Goal: Navigation & Orientation: Find specific page/section

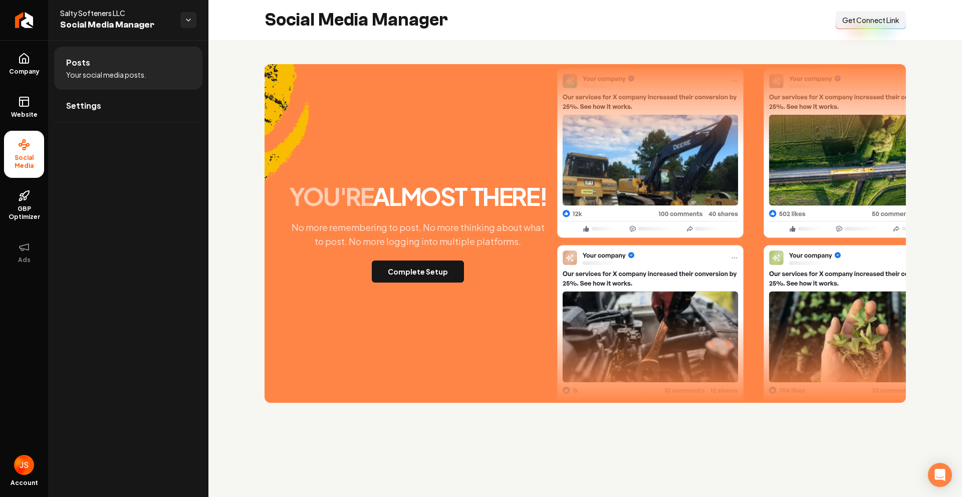
click at [24, 19] on icon "Return to dashboard" at bounding box center [24, 20] width 8 height 8
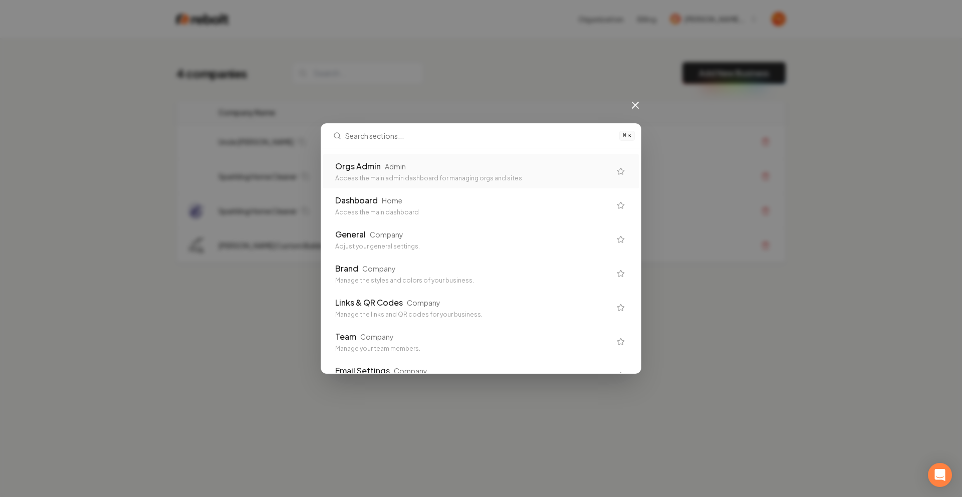
click at [417, 173] on div "Orgs Admin Admin Access the main admin dashboard for managing orgs and sites" at bounding box center [473, 171] width 276 height 22
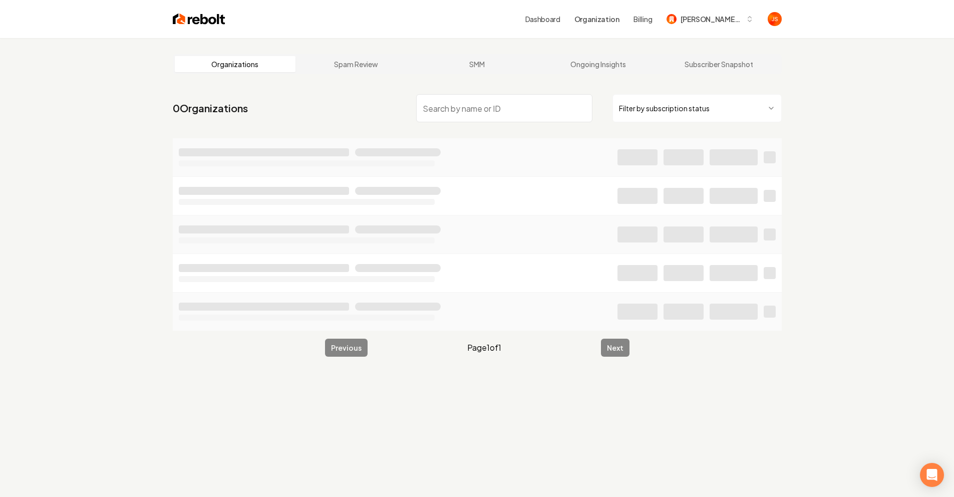
click at [473, 111] on input "search" at bounding box center [504, 108] width 176 height 28
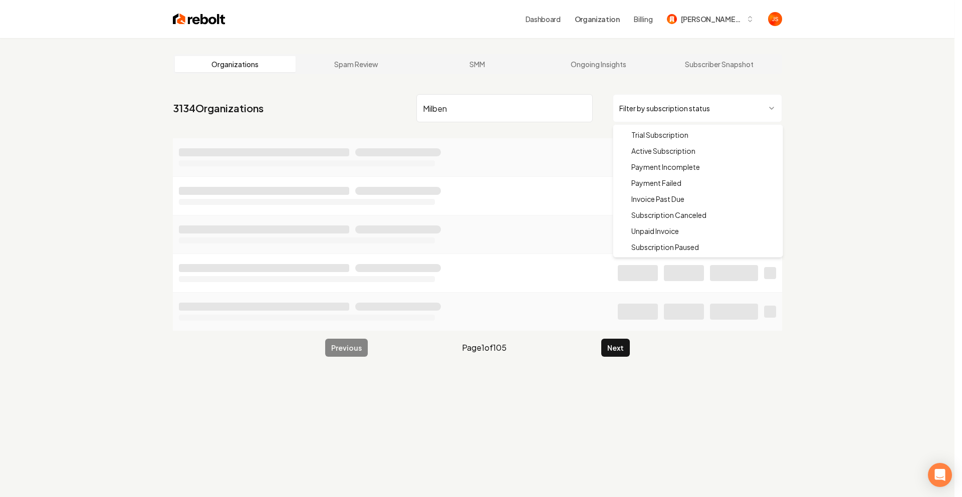
click at [669, 112] on html "Dashboard Organization Billing [PERSON_NAME] Custom Builds Organizations Spam R…" at bounding box center [481, 248] width 962 height 497
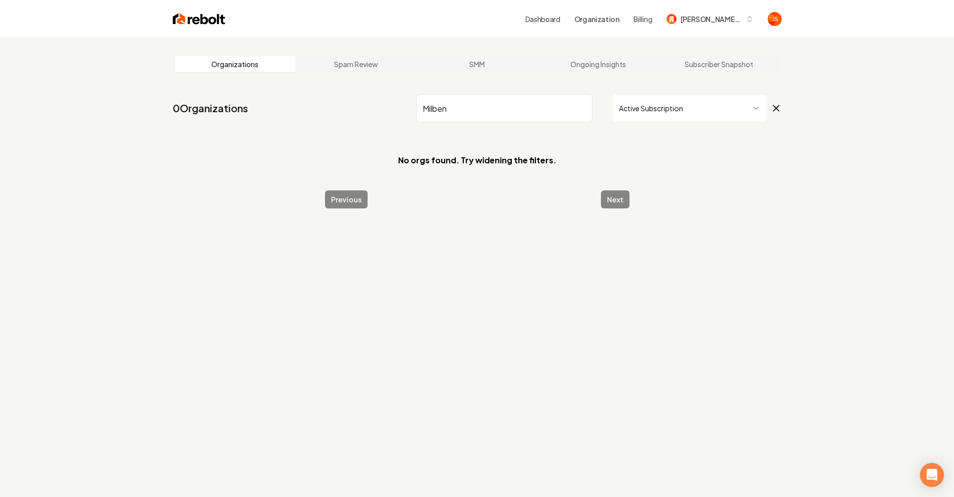
click at [501, 115] on input "Milben" at bounding box center [504, 108] width 176 height 28
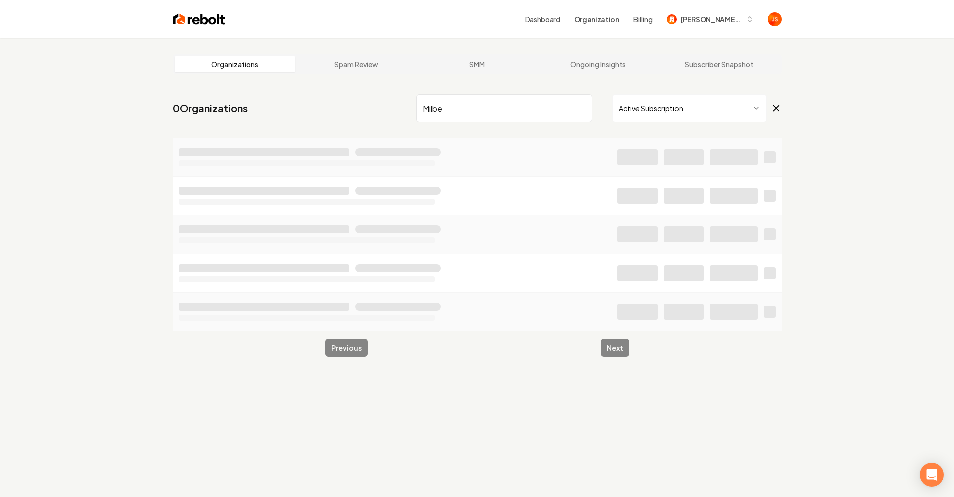
type input "Milbe"
click at [637, 112] on html "Dashboard Organization Billing [PERSON_NAME] Custom Builds Organizations Spam R…" at bounding box center [477, 248] width 954 height 497
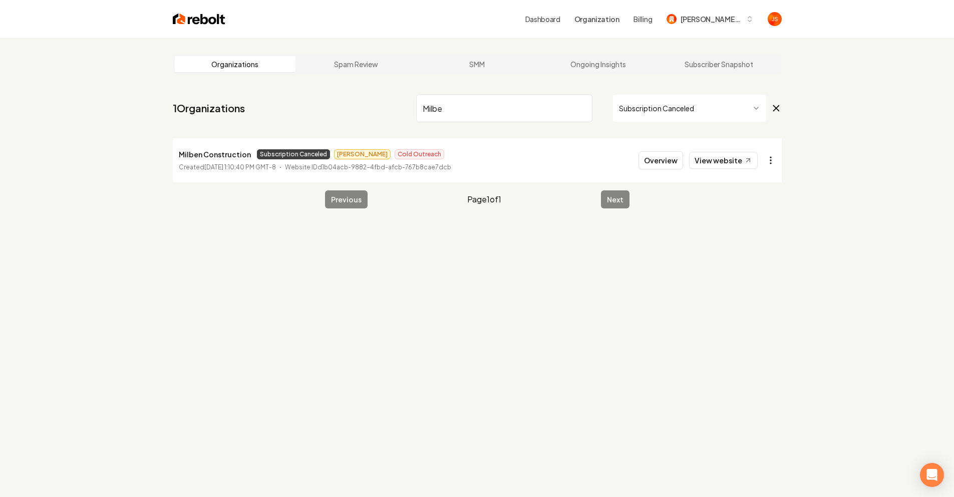
click at [770, 157] on html "Dashboard Organization Billing [PERSON_NAME] Custom Builds Organizations Spam R…" at bounding box center [477, 248] width 954 height 497
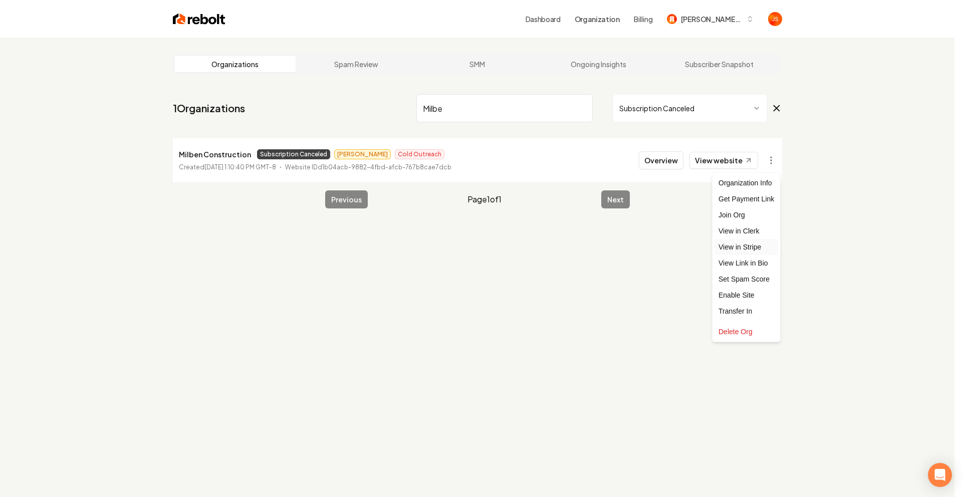
click at [745, 247] on link "View in Stripe" at bounding box center [746, 247] width 64 height 16
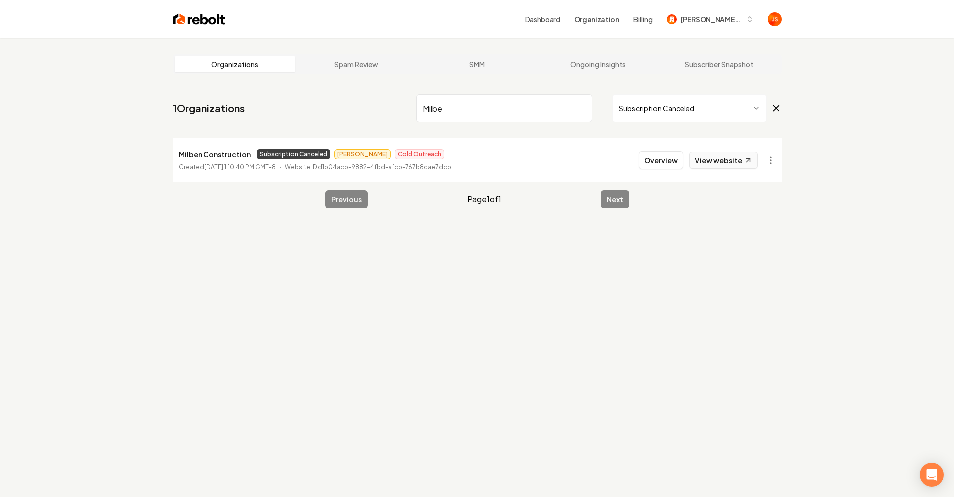
click at [721, 159] on link "View website" at bounding box center [723, 160] width 69 height 17
click at [667, 164] on button "Overview" at bounding box center [661, 160] width 45 height 18
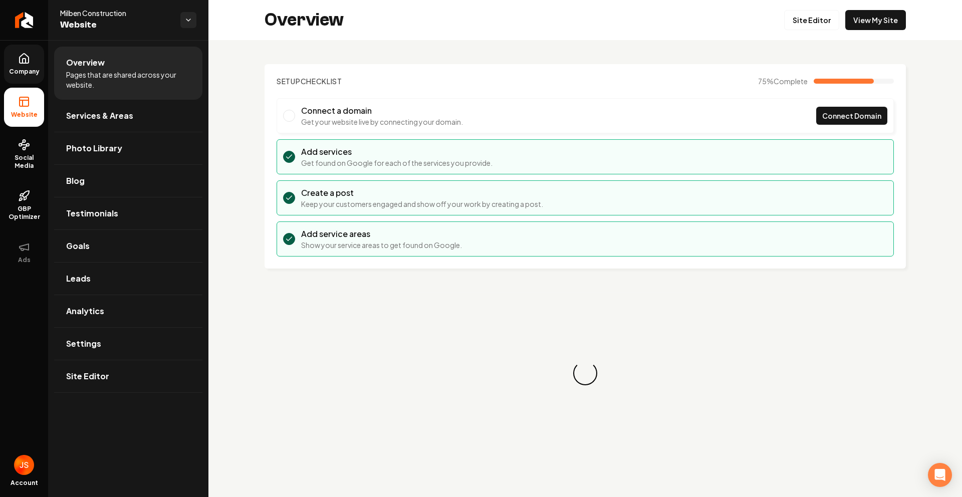
click at [16, 76] on link "Company" at bounding box center [24, 64] width 40 height 39
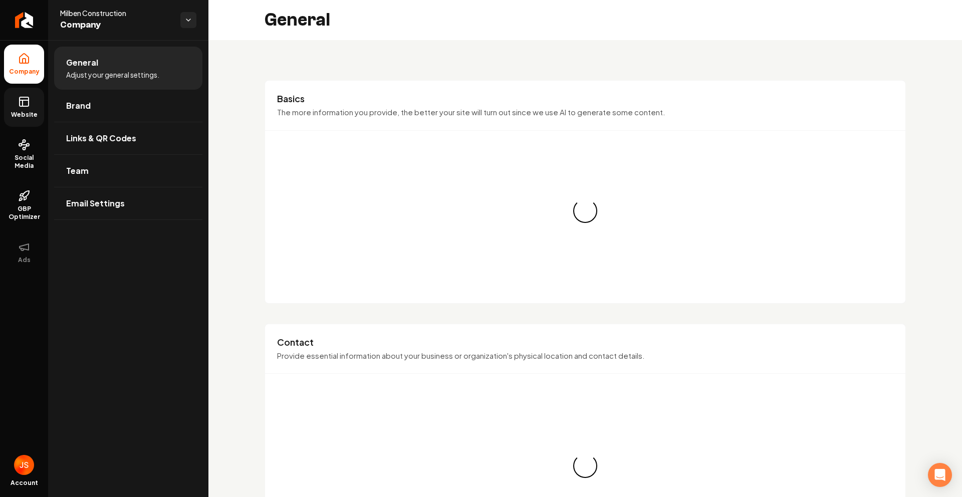
click at [2, 95] on ul "Company Website Social Media GBP Optimizer Ads" at bounding box center [24, 158] width 48 height 236
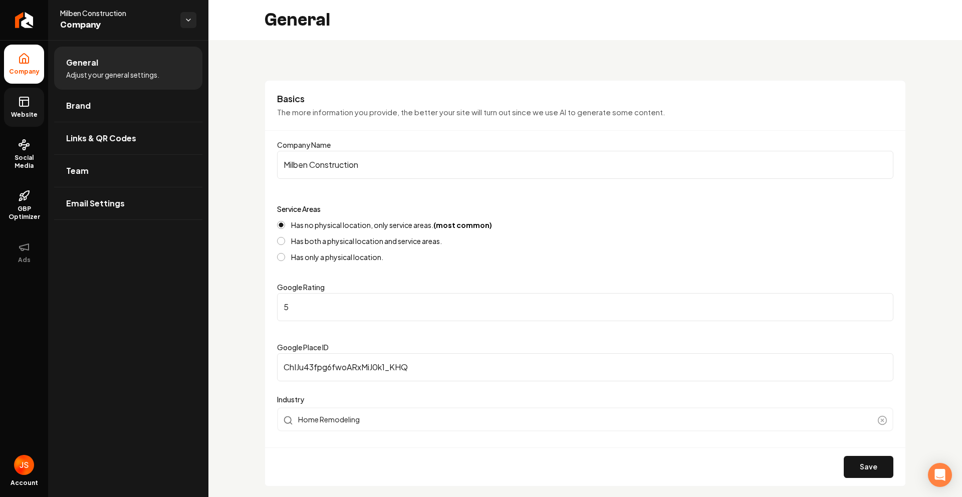
click at [29, 100] on icon at bounding box center [24, 100] width 9 height 0
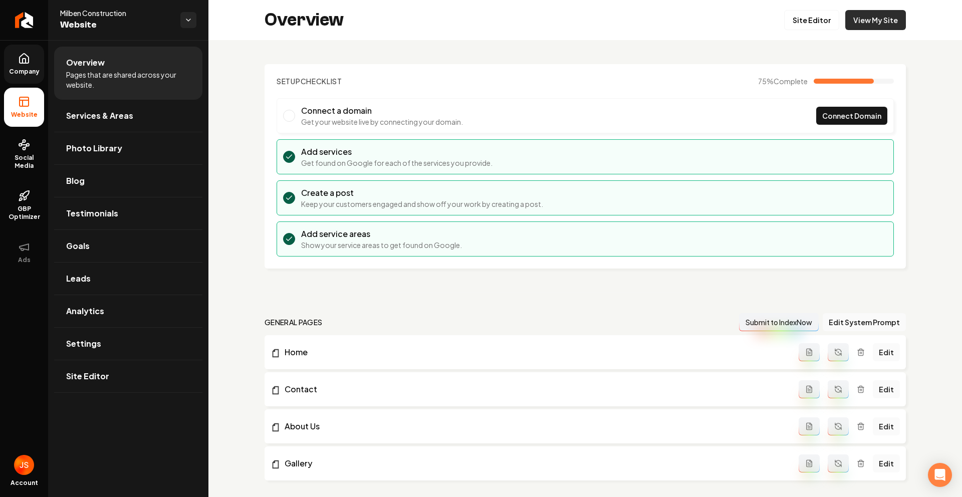
click at [877, 20] on link "View My Site" at bounding box center [875, 20] width 61 height 20
